Goal: Task Accomplishment & Management: Manage account settings

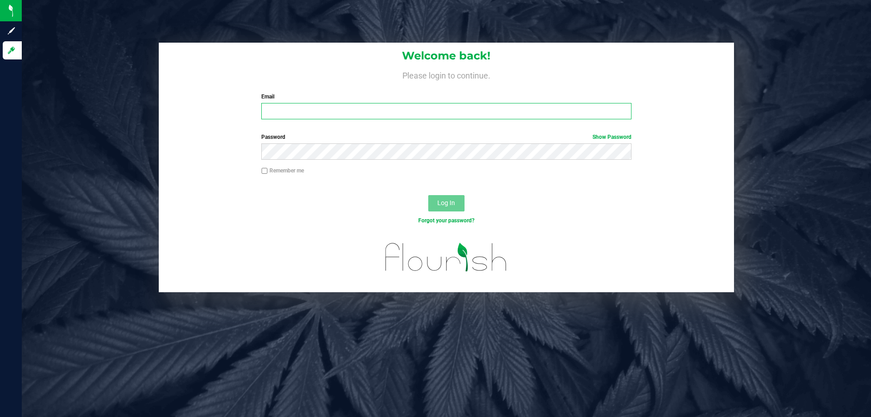
click at [289, 108] on input "Email" at bounding box center [446, 111] width 370 height 16
type input "aayala@liveparallel.com"
click at [428, 195] on button "Log In" at bounding box center [446, 203] width 36 height 16
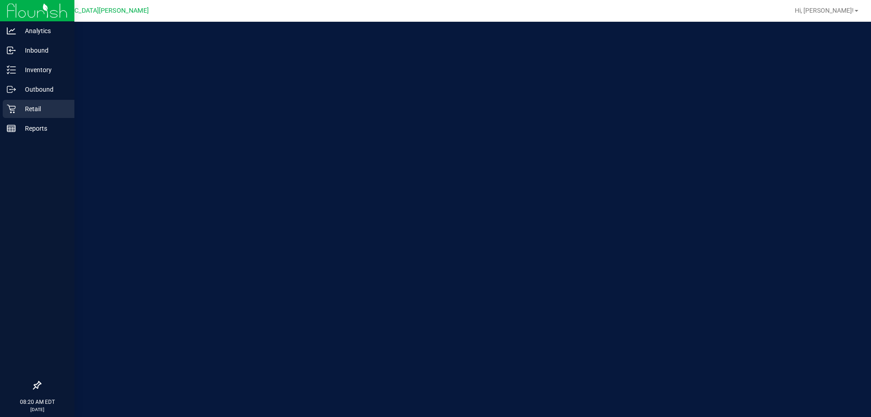
click at [17, 106] on p "Retail" at bounding box center [43, 108] width 54 height 11
drag, startPoint x: 13, startPoint y: 109, endPoint x: 15, endPoint y: 104, distance: 5.7
click at [13, 109] on icon at bounding box center [11, 108] width 9 height 9
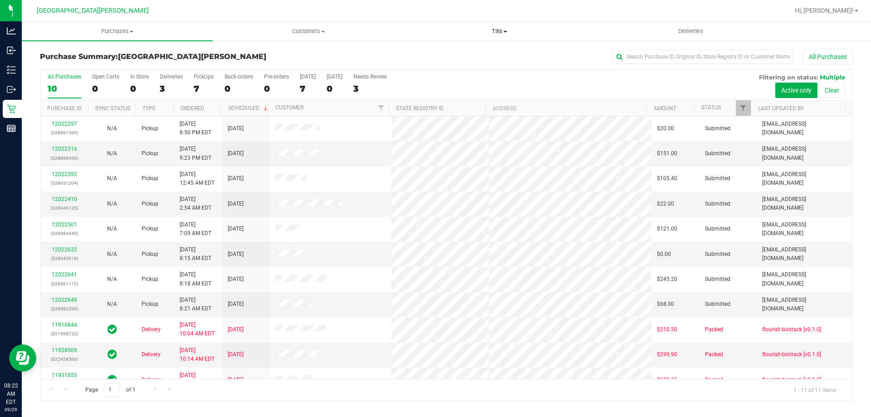
click at [502, 28] on span "Tills" at bounding box center [499, 31] width 190 height 8
click at [452, 54] on span "Manage tills" at bounding box center [434, 55] width 61 height 8
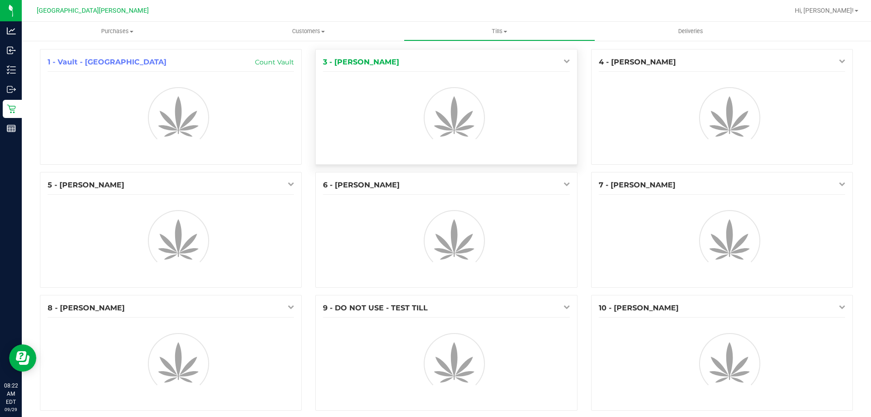
click at [560, 63] on link at bounding box center [565, 60] width 10 height 7
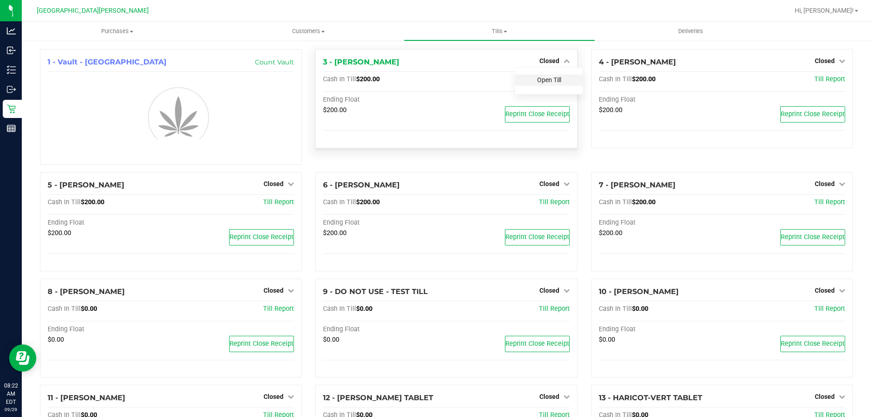
click at [549, 83] on link "Open Till" at bounding box center [549, 79] width 24 height 7
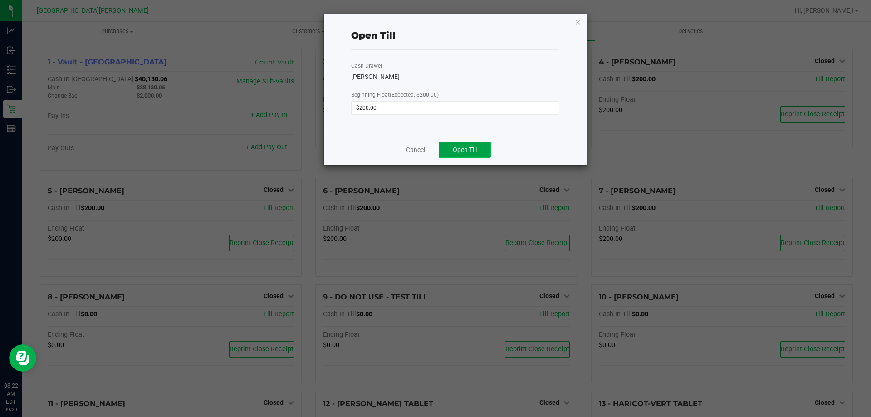
click at [476, 153] on span "Open Till" at bounding box center [465, 149] width 24 height 7
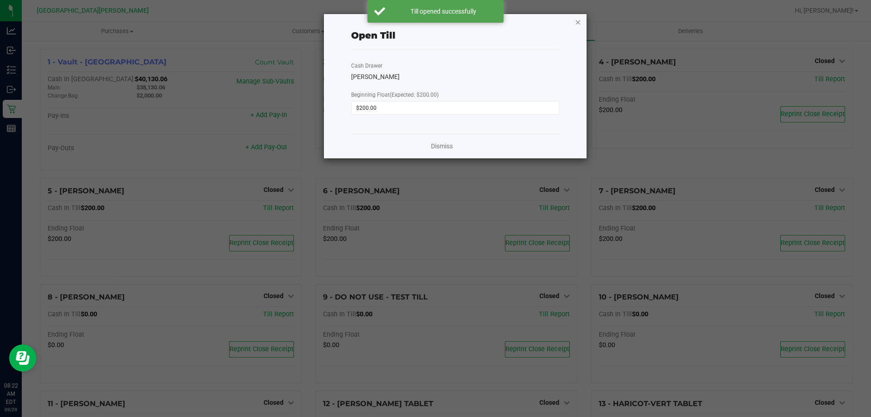
click at [579, 23] on icon "button" at bounding box center [578, 21] width 6 height 11
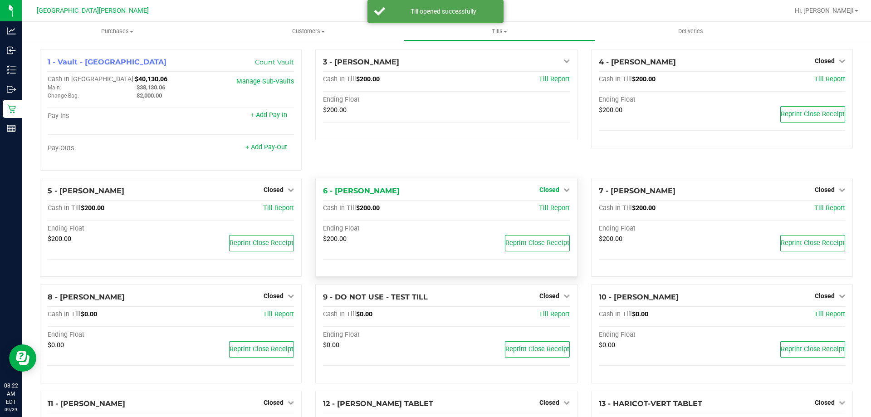
click at [548, 191] on span "Closed" at bounding box center [550, 189] width 20 height 7
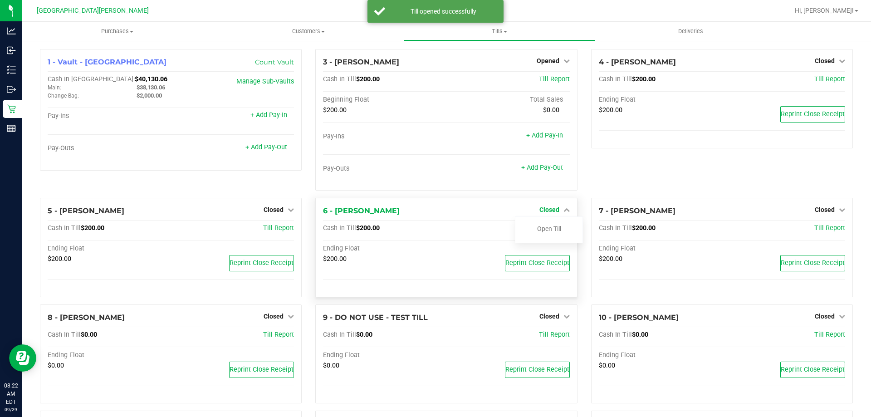
click at [545, 207] on span "Closed" at bounding box center [550, 209] width 20 height 7
click at [546, 229] on link "Open Till" at bounding box center [549, 228] width 24 height 7
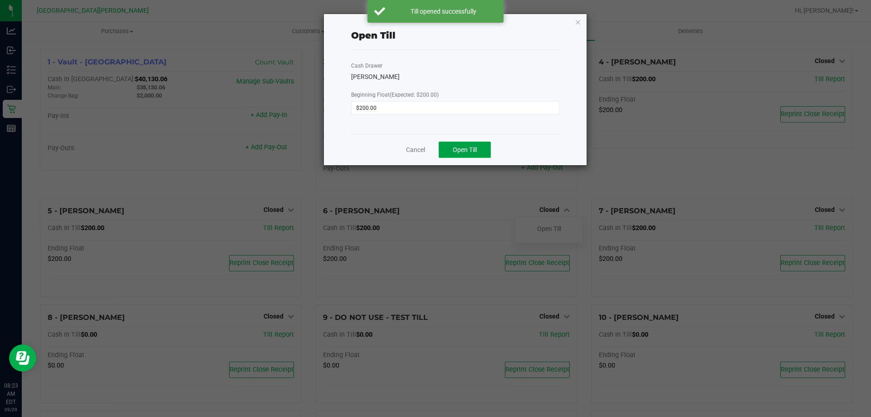
click at [475, 149] on span "Open Till" at bounding box center [465, 149] width 24 height 7
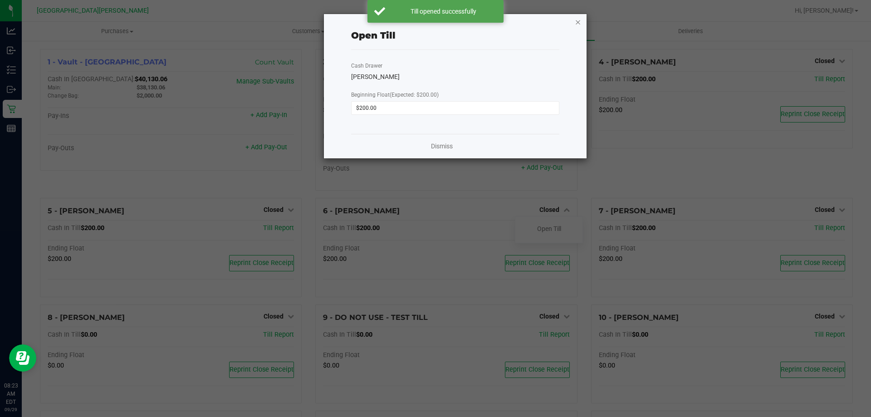
click at [578, 22] on icon "button" at bounding box center [578, 21] width 6 height 11
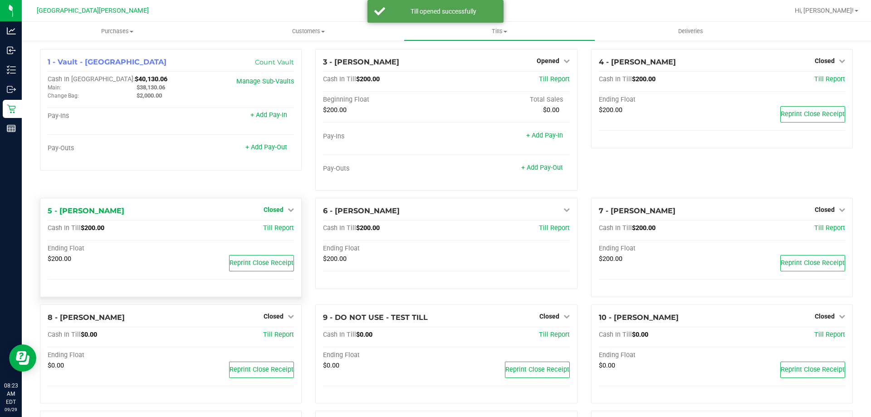
click at [278, 208] on span "Closed" at bounding box center [274, 209] width 20 height 7
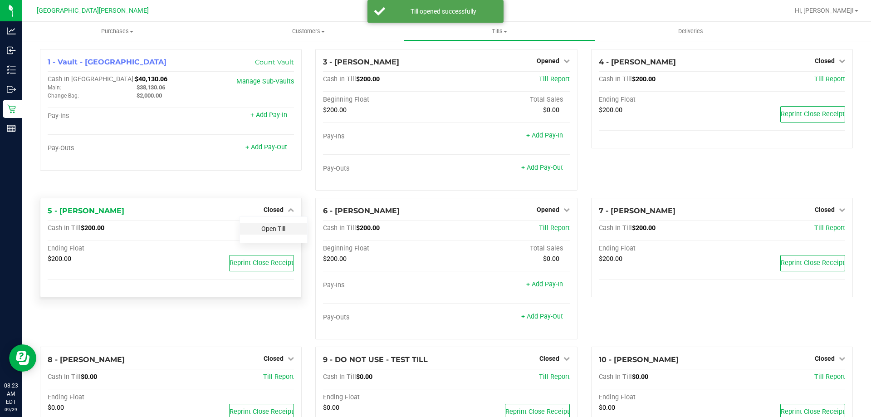
click at [269, 227] on link "Open Till" at bounding box center [273, 228] width 24 height 7
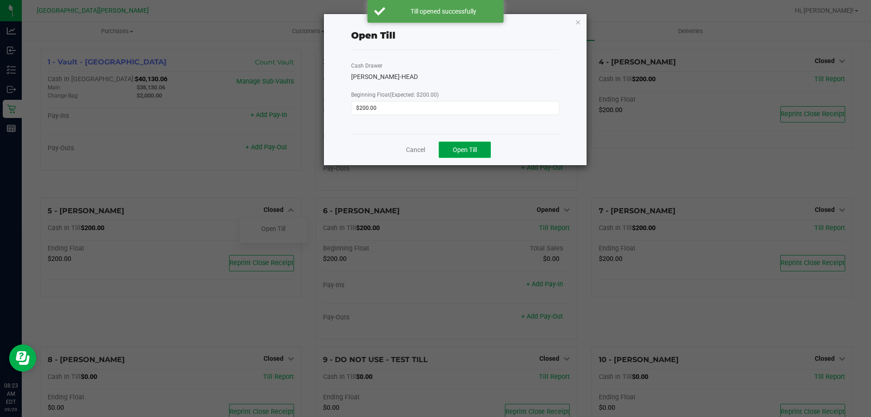
click at [470, 149] on span "Open Till" at bounding box center [465, 149] width 24 height 7
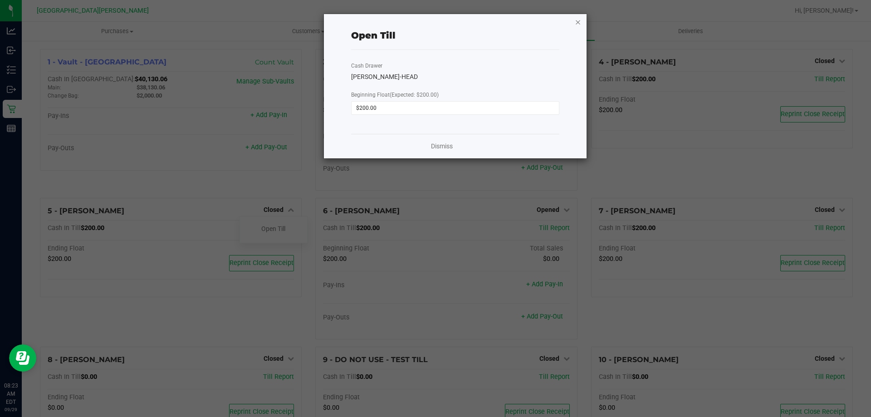
click at [578, 21] on icon "button" at bounding box center [578, 21] width 6 height 11
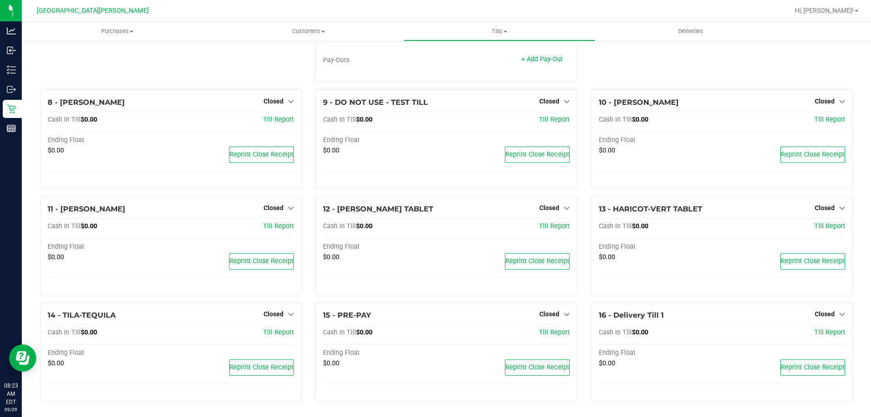
scroll to position [258, 0]
click at [541, 313] on span "Closed" at bounding box center [550, 313] width 20 height 7
click at [549, 333] on link "Open Till" at bounding box center [549, 332] width 24 height 7
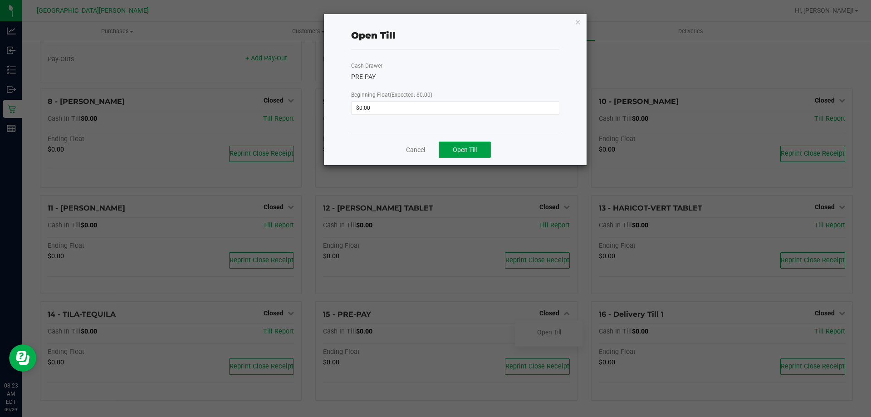
click at [471, 148] on span "Open Till" at bounding box center [465, 149] width 24 height 7
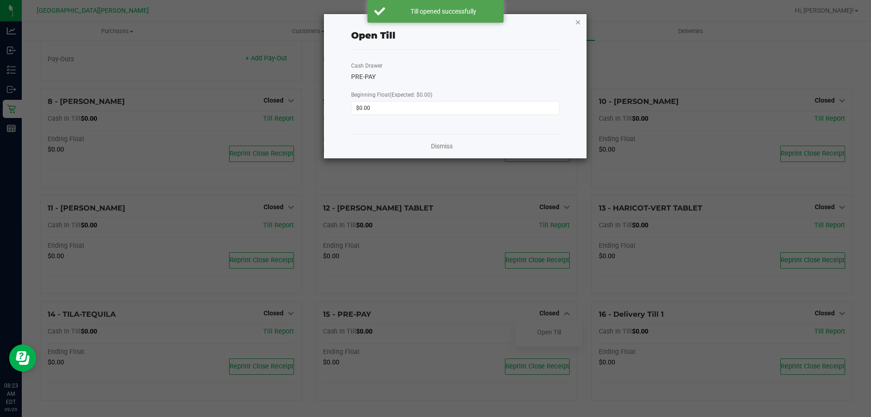
click at [578, 20] on icon "button" at bounding box center [578, 21] width 6 height 11
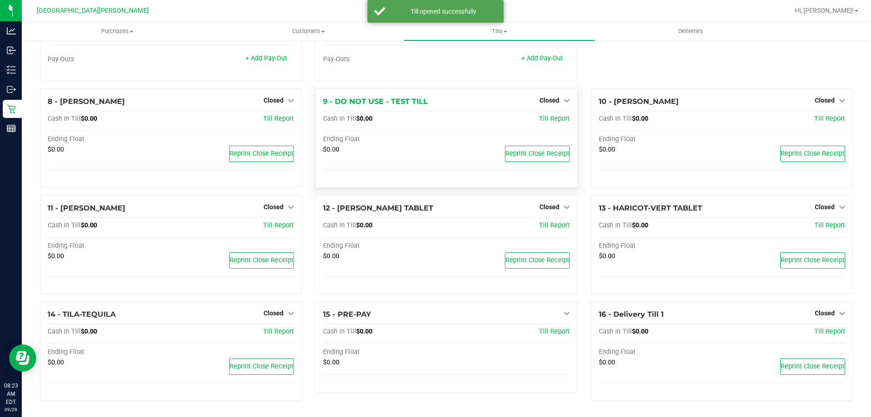
scroll to position [0, 0]
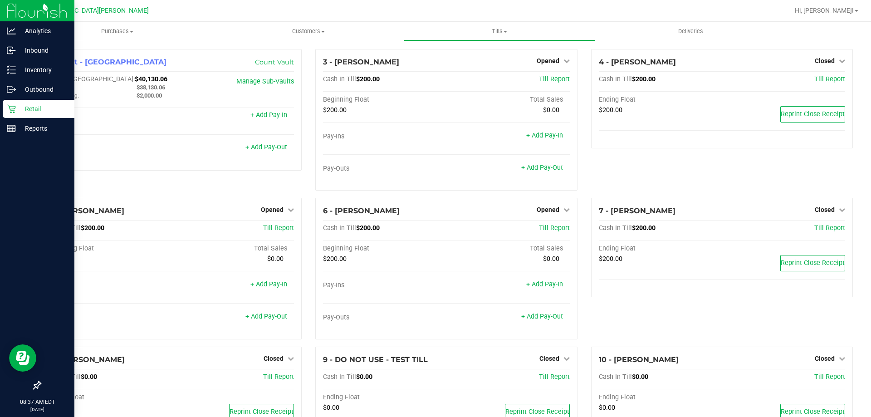
click at [4, 109] on div "Retail" at bounding box center [39, 109] width 72 height 18
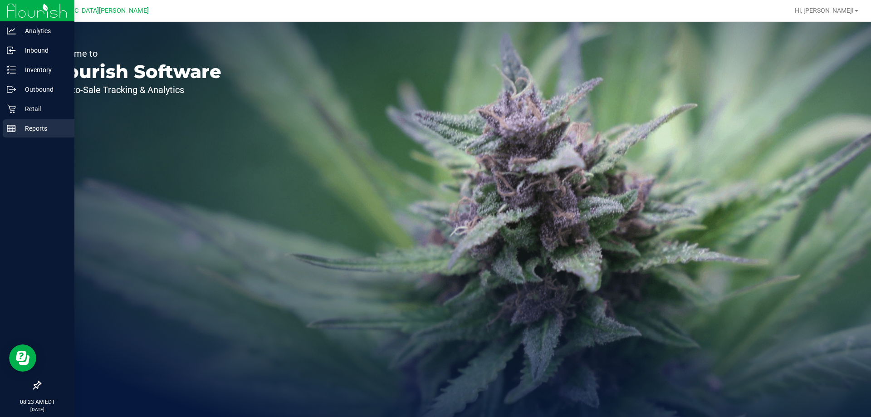
click at [32, 129] on p "Reports" at bounding box center [43, 128] width 54 height 11
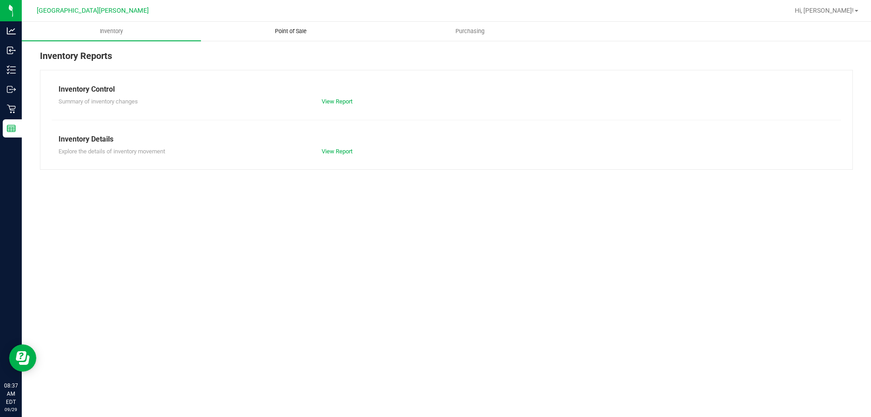
click at [300, 27] on span "Point of Sale" at bounding box center [291, 31] width 56 height 8
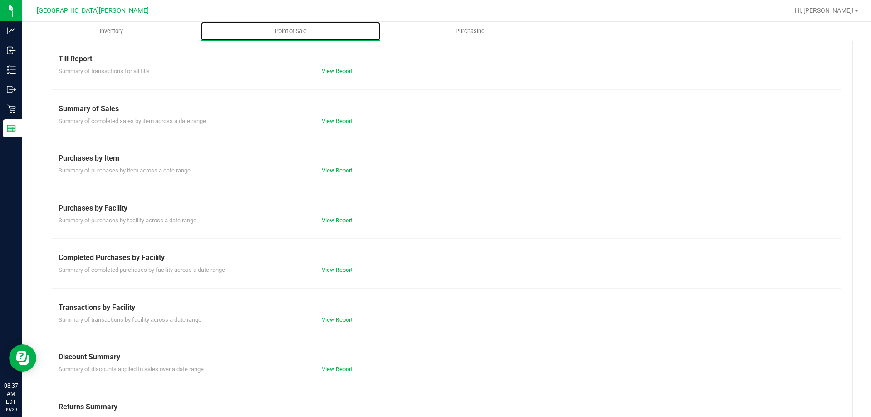
scroll to position [45, 0]
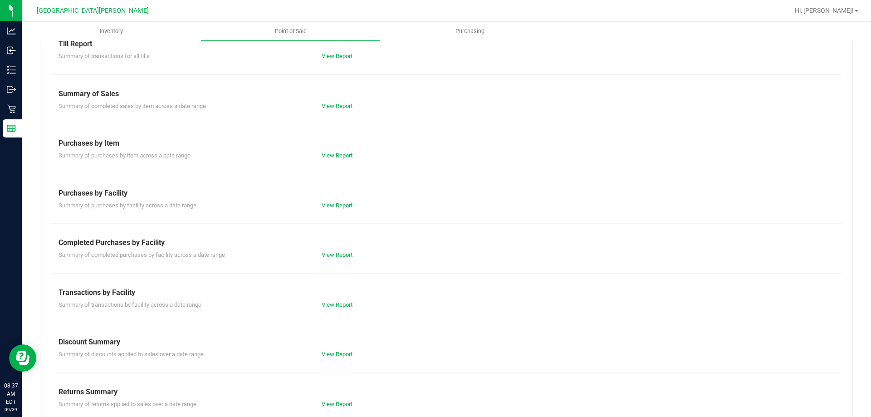
click at [334, 251] on div "View Report" at bounding box center [381, 255] width 132 height 9
click at [335, 255] on link "View Report" at bounding box center [337, 254] width 31 height 7
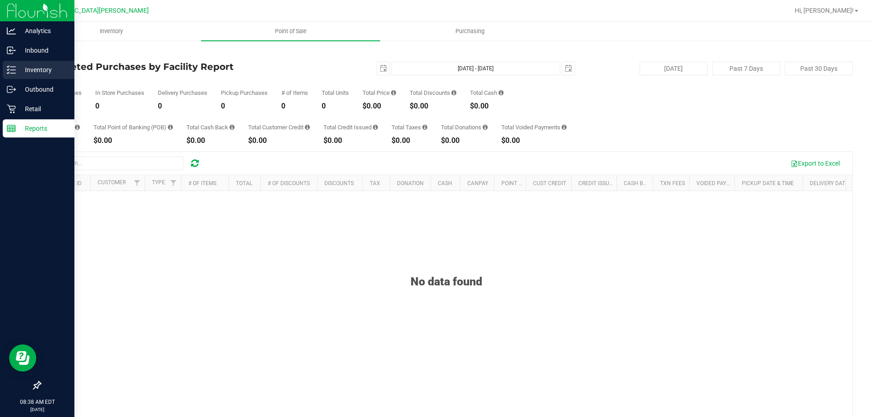
click at [25, 69] on p "Inventory" at bounding box center [43, 69] width 54 height 11
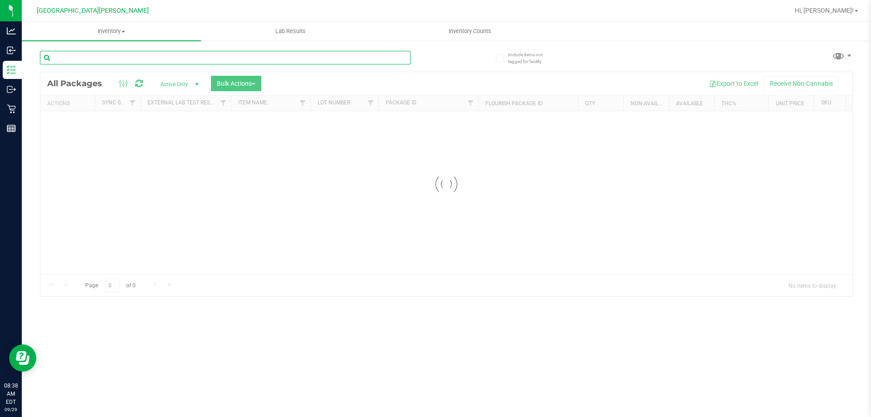
click at [148, 57] on input "text" at bounding box center [225, 58] width 371 height 14
